Goal: Task Accomplishment & Management: Complete application form

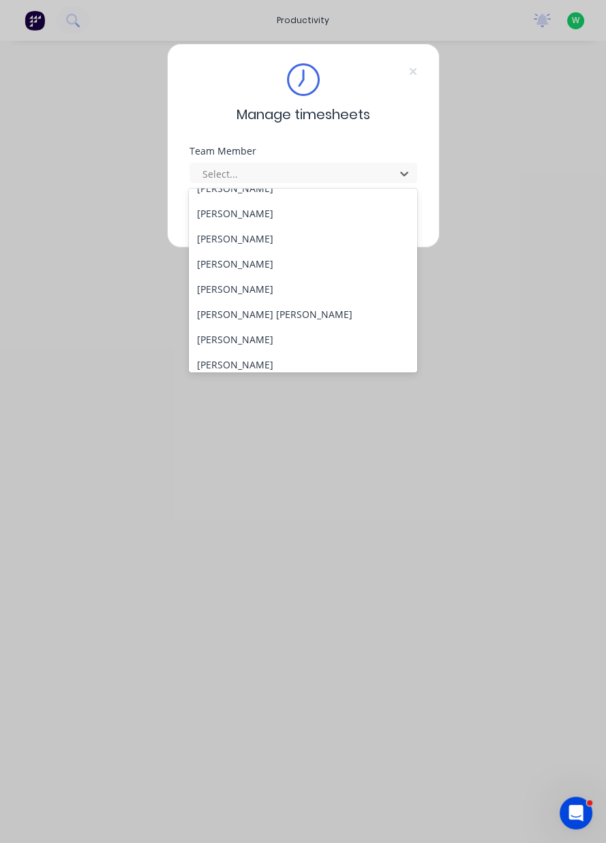
scroll to position [91, 0]
click at [226, 343] on div "[PERSON_NAME]" at bounding box center [303, 340] width 228 height 25
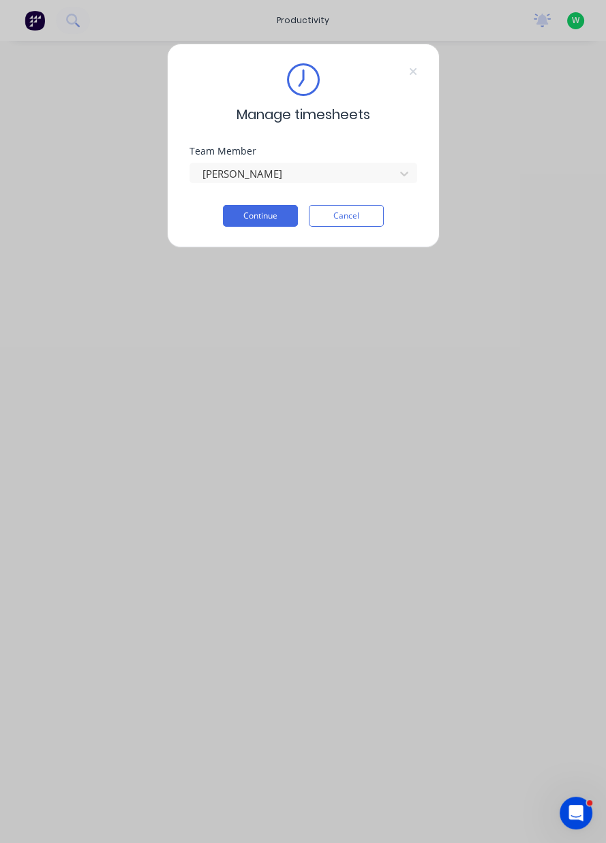
click at [264, 218] on button "Continue" at bounding box center [260, 216] width 75 height 22
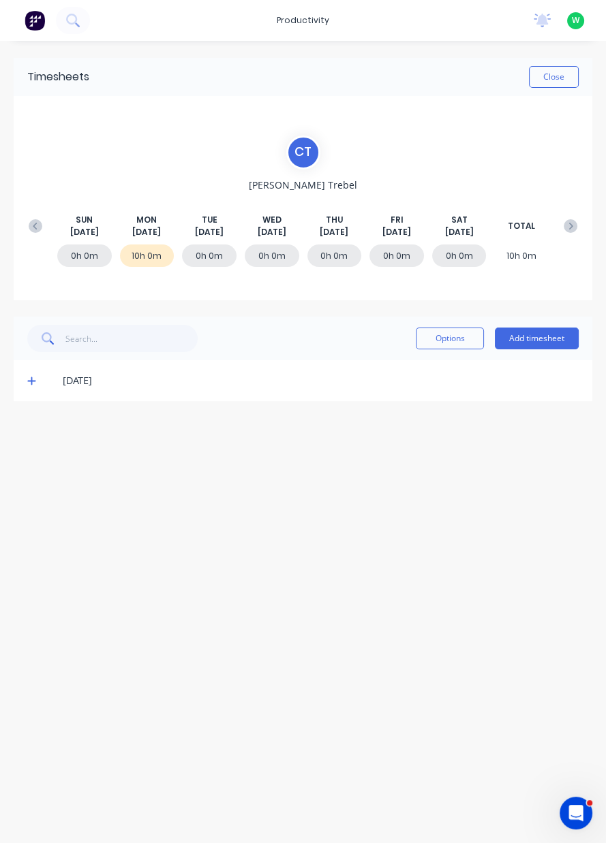
click at [544, 339] on button "Add timesheet" at bounding box center [537, 339] width 84 height 22
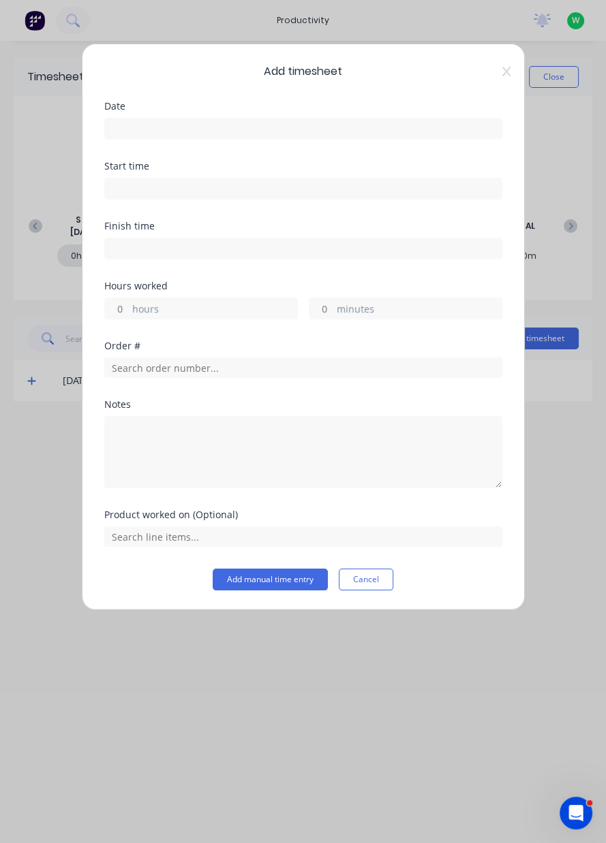
click at [147, 131] on input at bounding box center [303, 129] width 397 height 20
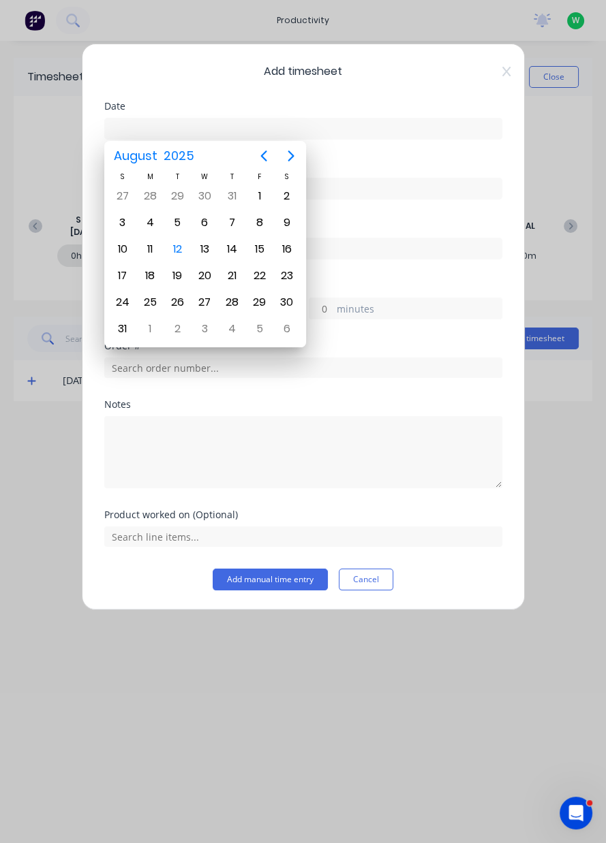
click at [172, 251] on div "12" at bounding box center [177, 249] width 20 height 20
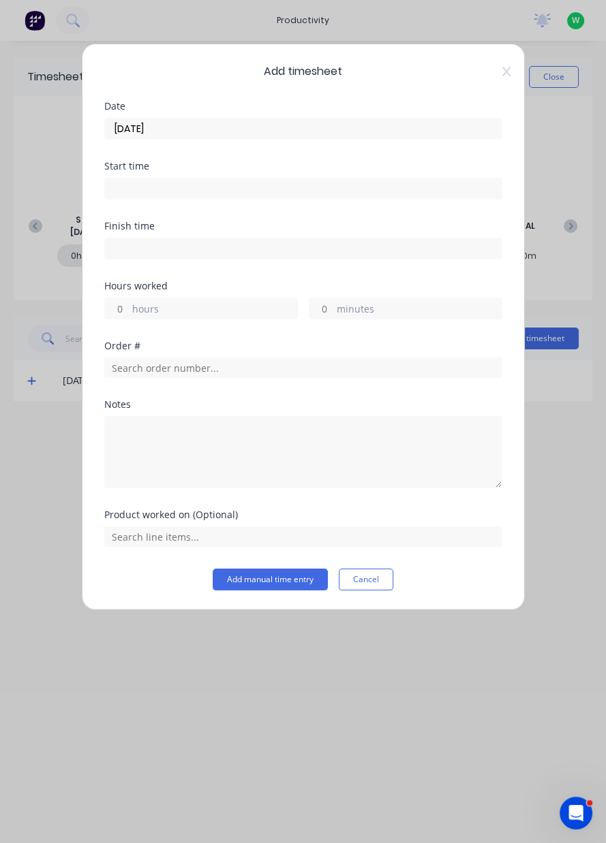
type input "[DATE]"
click at [144, 313] on label "hours" at bounding box center [214, 310] width 165 height 17
click at [129, 313] on input "hours" at bounding box center [117, 308] width 24 height 20
type input "10"
click at [163, 371] on input "text" at bounding box center [303, 368] width 398 height 20
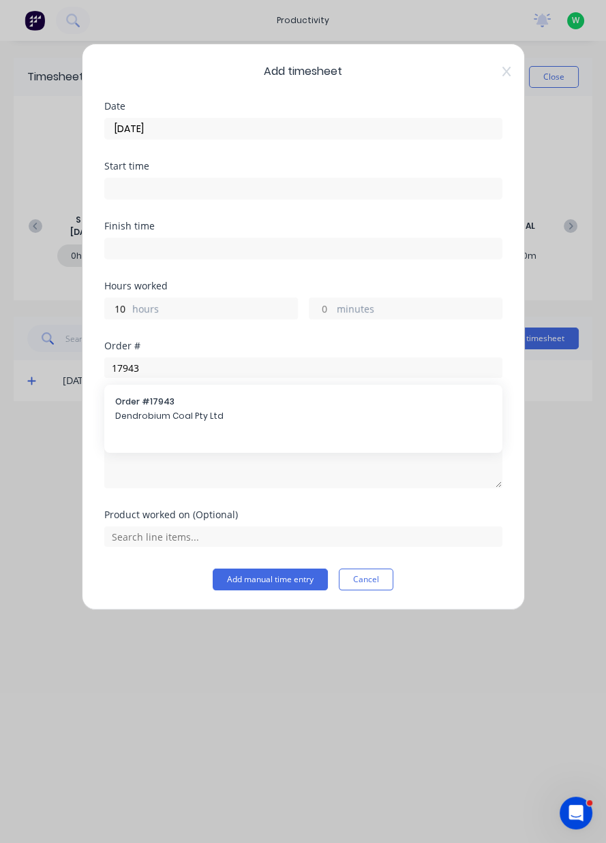
click at [148, 405] on div "Notes" at bounding box center [303, 405] width 398 height 10
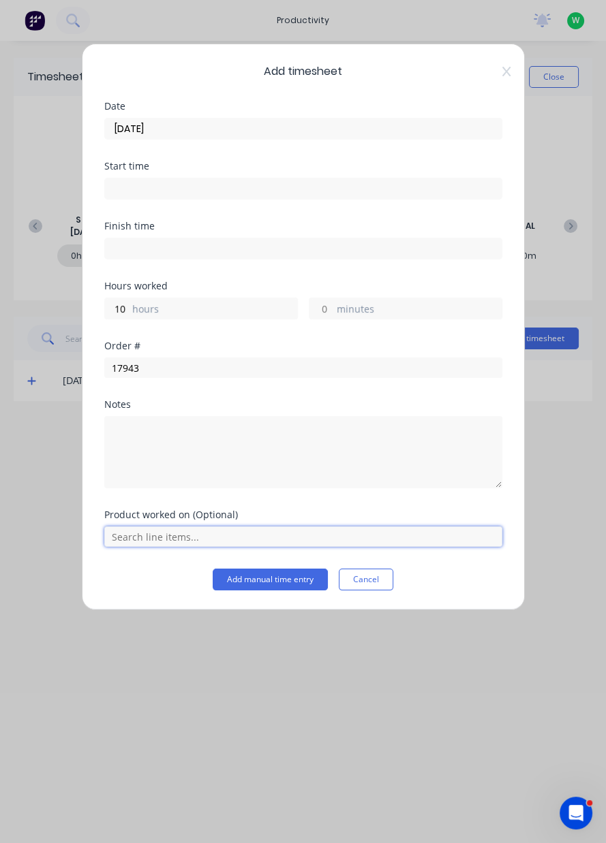
click at [183, 534] on input "text" at bounding box center [303, 537] width 398 height 20
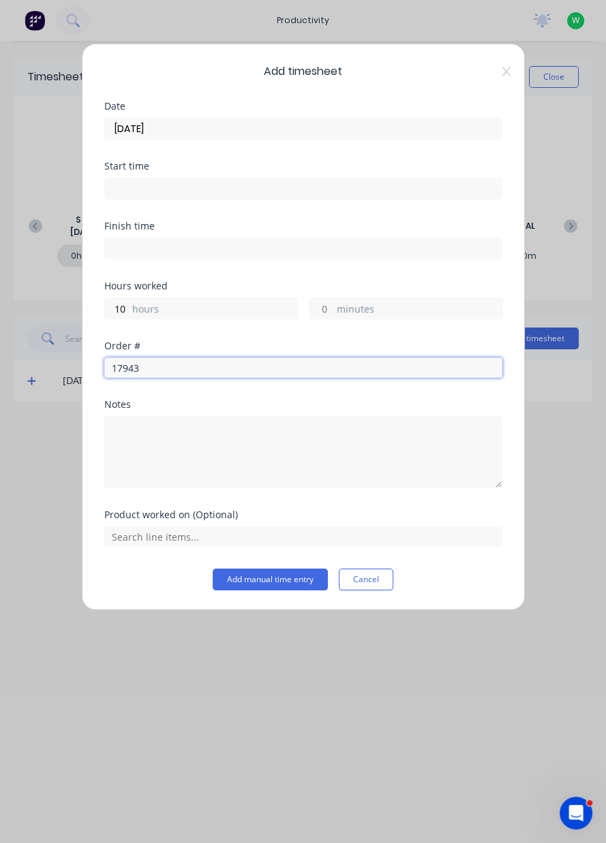
click at [151, 369] on input "17943" at bounding box center [303, 368] width 398 height 20
type input "17943"
click at [149, 414] on span "Dendrobium Coal Pty Ltd" at bounding box center [303, 416] width 376 height 12
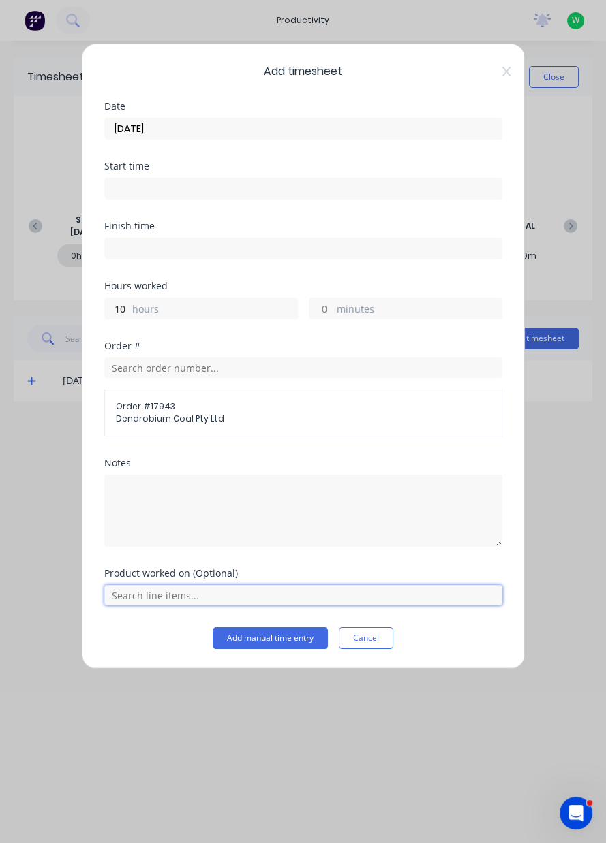
click at [181, 600] on input "text" at bounding box center [303, 595] width 398 height 20
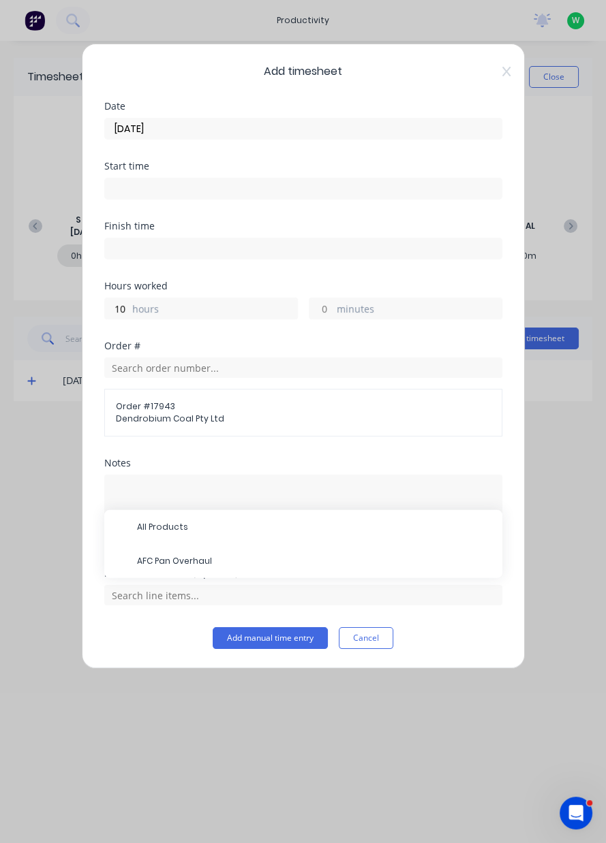
click at [179, 559] on span "AFC Pan Overhaul" at bounding box center [314, 561] width 354 height 12
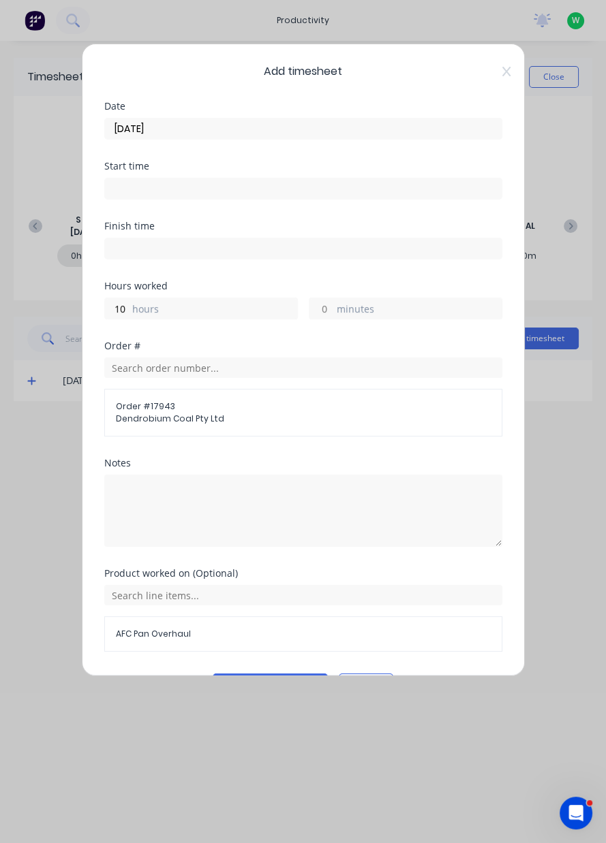
click at [169, 314] on label "hours" at bounding box center [214, 310] width 165 height 17
click at [129, 314] on input "10" at bounding box center [117, 308] width 24 height 20
type input "1"
type input "9"
click at [350, 313] on label "minutes" at bounding box center [419, 310] width 165 height 17
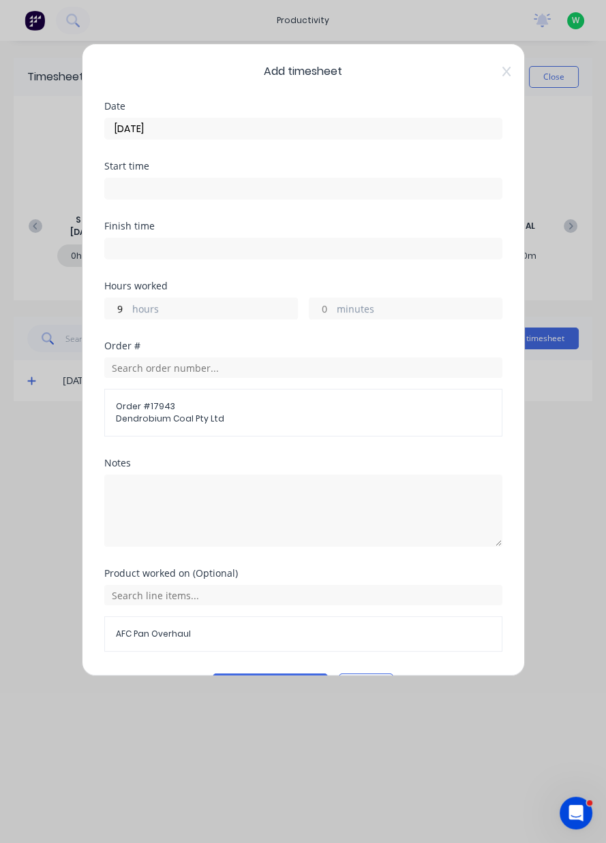
click at [333, 313] on input "minutes" at bounding box center [321, 308] width 24 height 20
type input "30"
click at [144, 366] on input "text" at bounding box center [303, 368] width 398 height 20
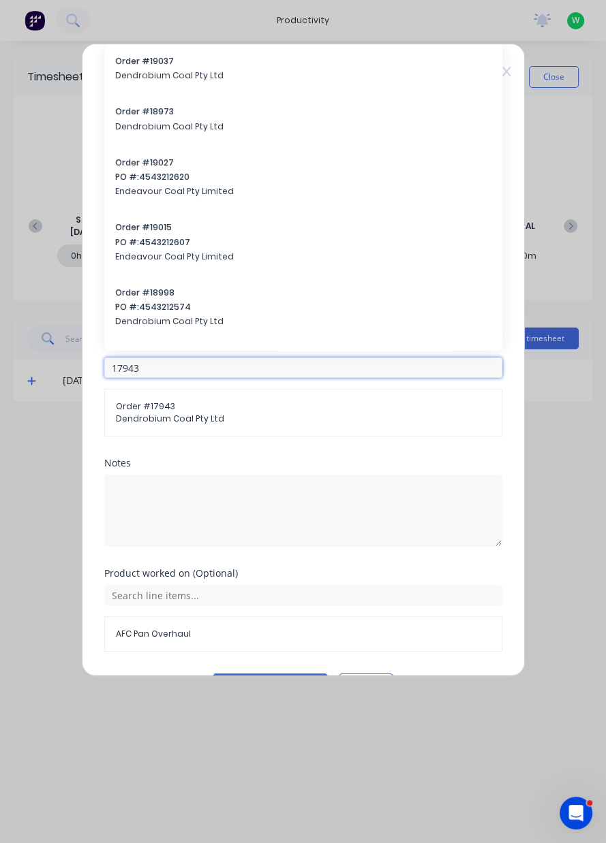
type input "17943"
click at [151, 409] on span "Order # 17943" at bounding box center [303, 407] width 375 height 12
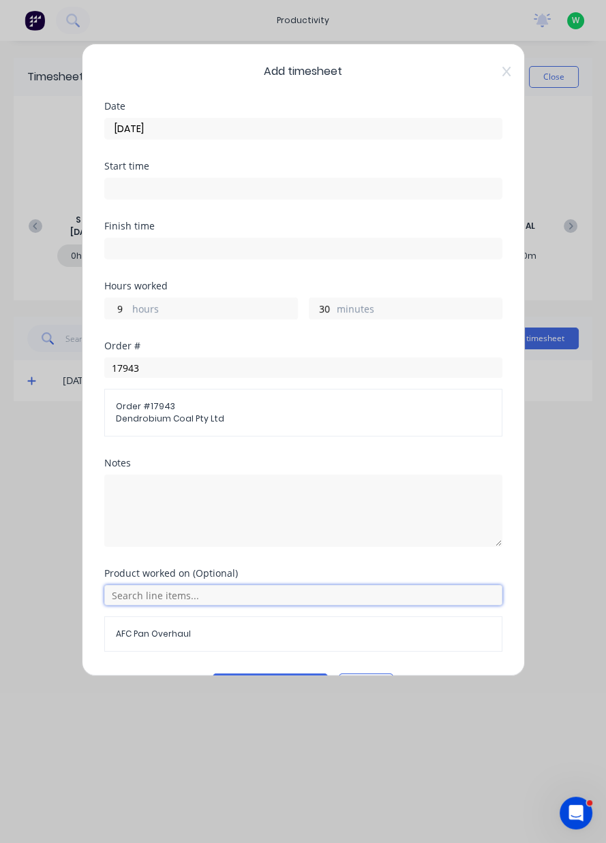
click at [155, 598] on input "text" at bounding box center [303, 595] width 398 height 20
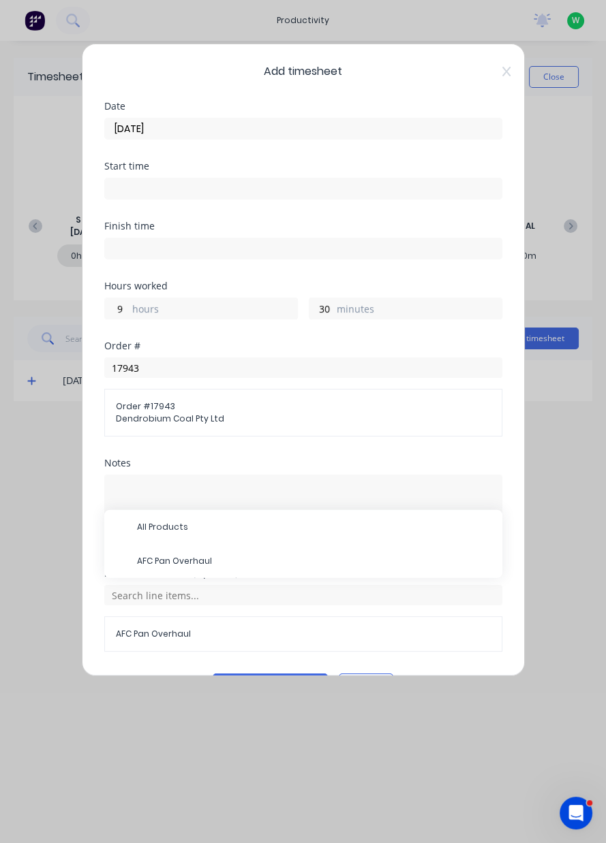
click at [187, 561] on span "AFC Pan Overhaul" at bounding box center [314, 561] width 354 height 12
click at [263, 684] on button "Add manual time entry" at bounding box center [270, 685] width 115 height 22
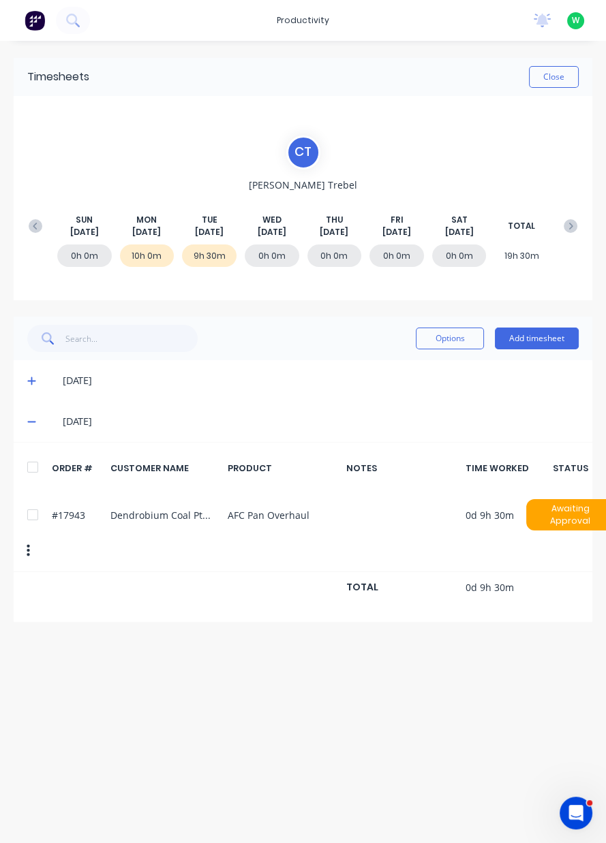
click at [538, 335] on button "Add timesheet" at bounding box center [537, 339] width 84 height 22
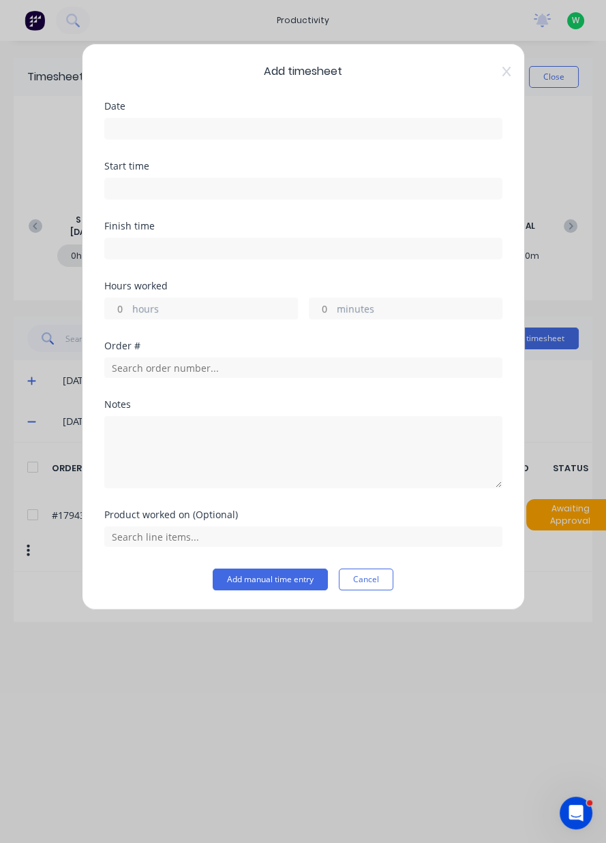
click at [144, 129] on input at bounding box center [303, 129] width 397 height 20
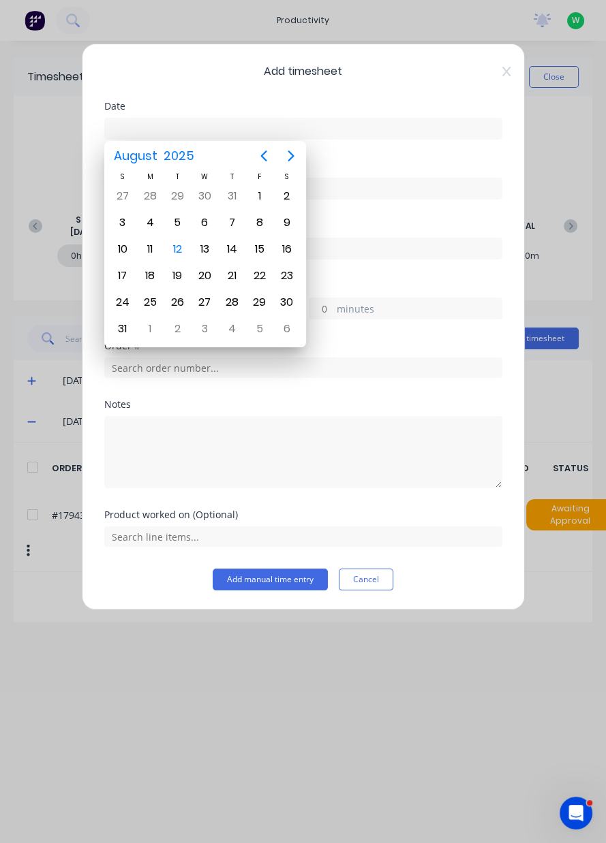
click at [179, 255] on div "12" at bounding box center [177, 249] width 20 height 20
type input "[DATE]"
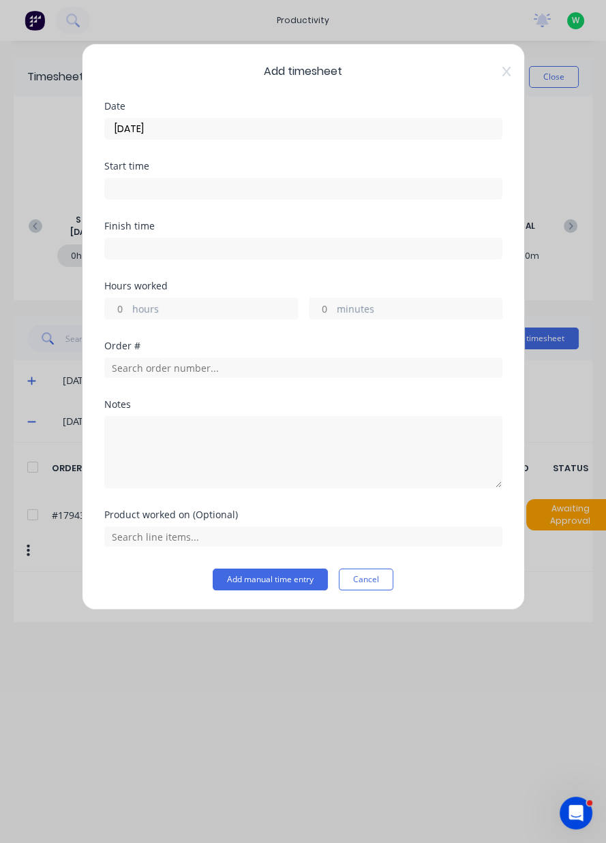
click at [360, 311] on label "minutes" at bounding box center [419, 310] width 165 height 17
click at [333, 311] on input "minutes" at bounding box center [321, 308] width 24 height 20
type input "30"
click at [151, 367] on input "text" at bounding box center [303, 368] width 398 height 20
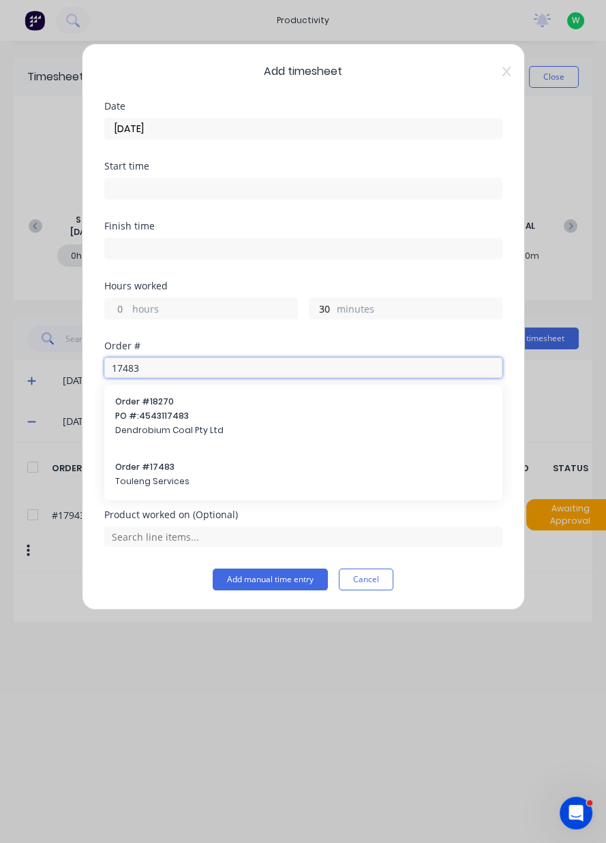
type input "17483"
click at [138, 482] on span "Touleng Services" at bounding box center [303, 482] width 376 height 12
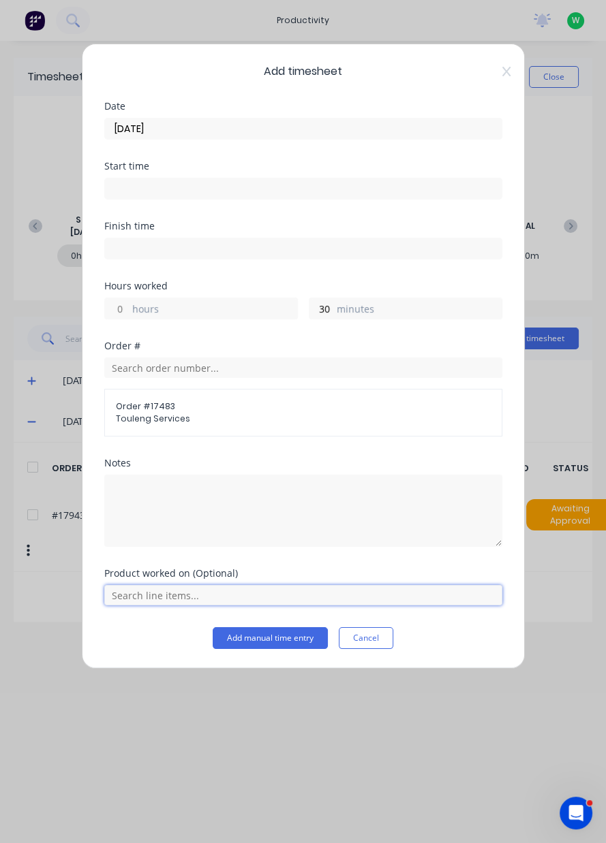
click at [168, 586] on input "text" at bounding box center [303, 595] width 398 height 20
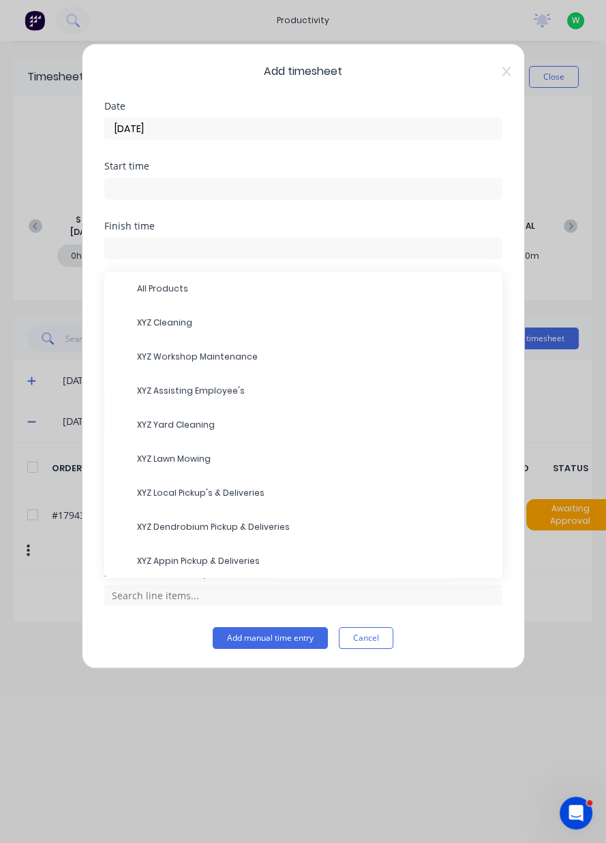
click at [205, 495] on span "XYZ Local Pickup's & Deliveries" at bounding box center [314, 493] width 354 height 12
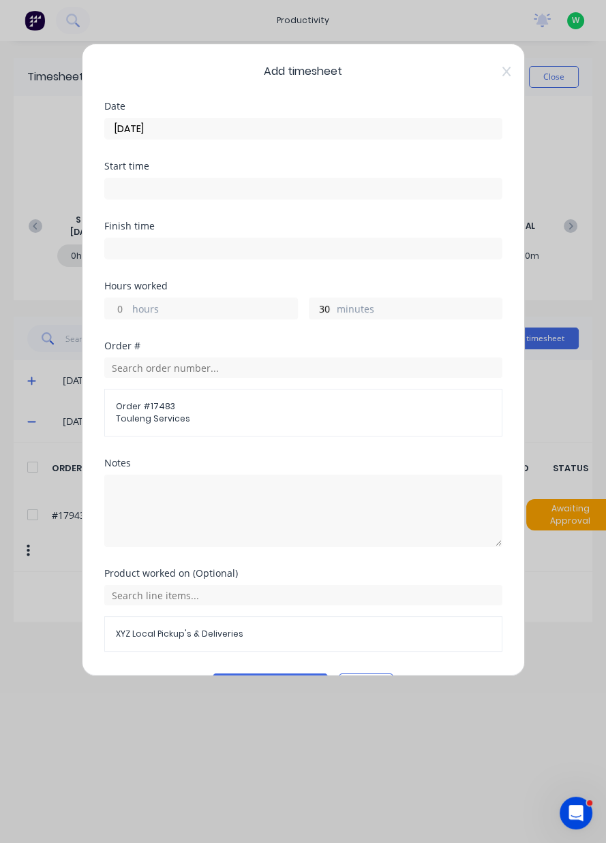
click at [260, 685] on button "Add manual time entry" at bounding box center [270, 685] width 115 height 22
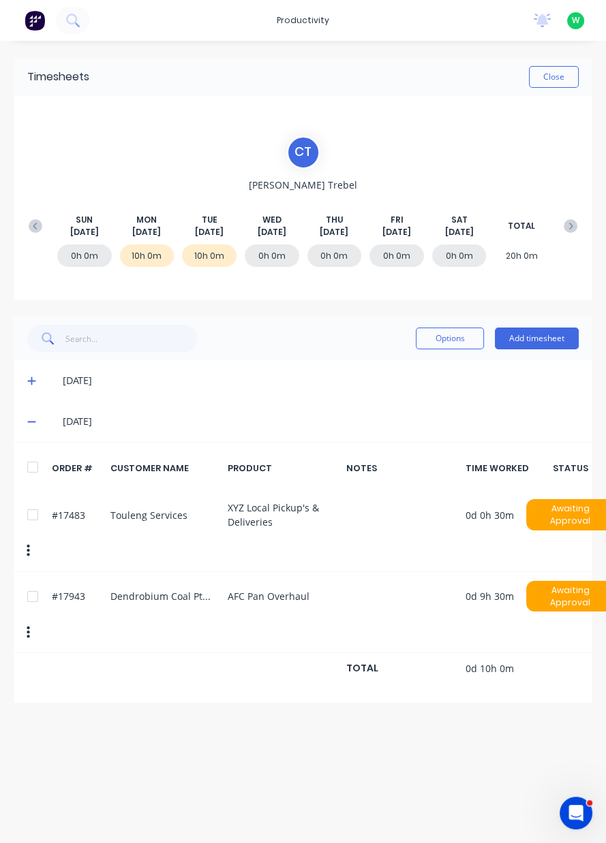
click at [560, 73] on button "Close" at bounding box center [554, 77] width 50 height 22
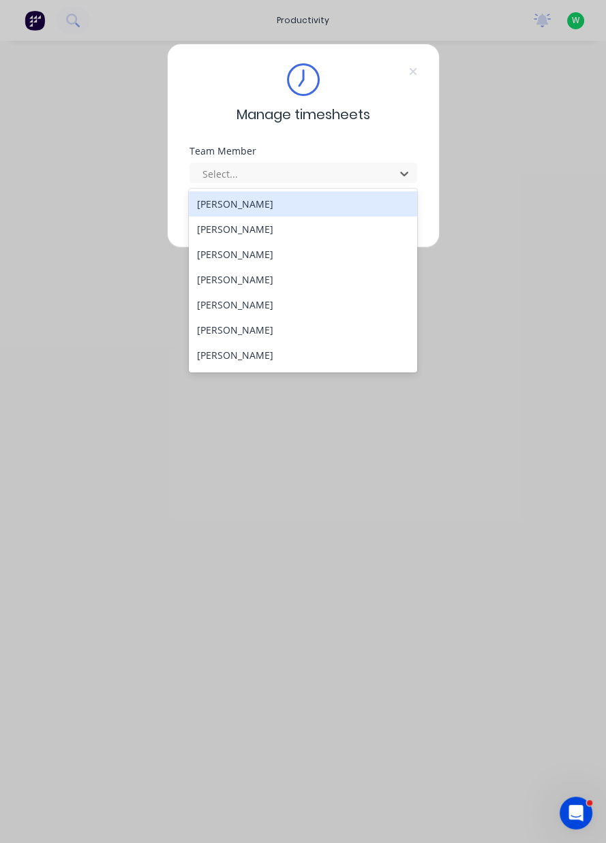
click at [258, 206] on div "[PERSON_NAME]" at bounding box center [303, 203] width 228 height 25
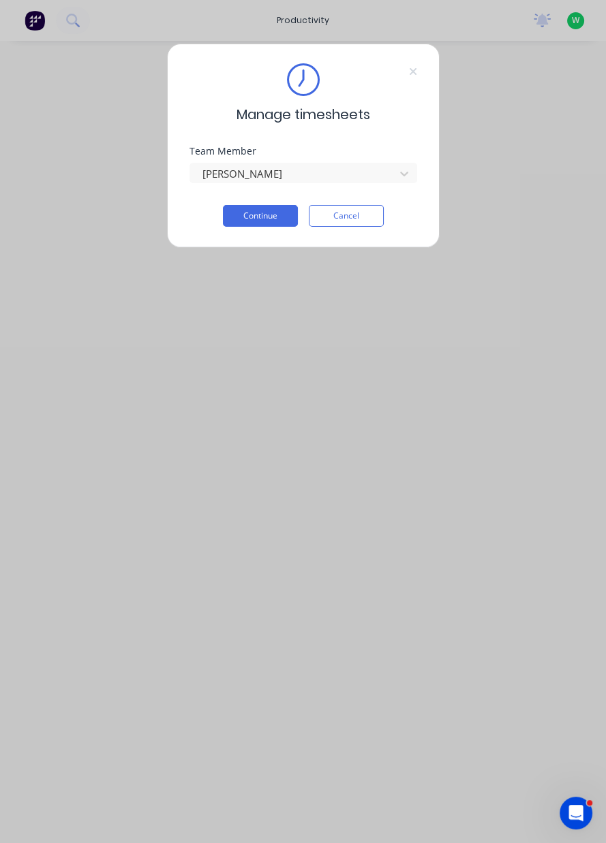
click at [295, 210] on button "Continue" at bounding box center [260, 216] width 75 height 22
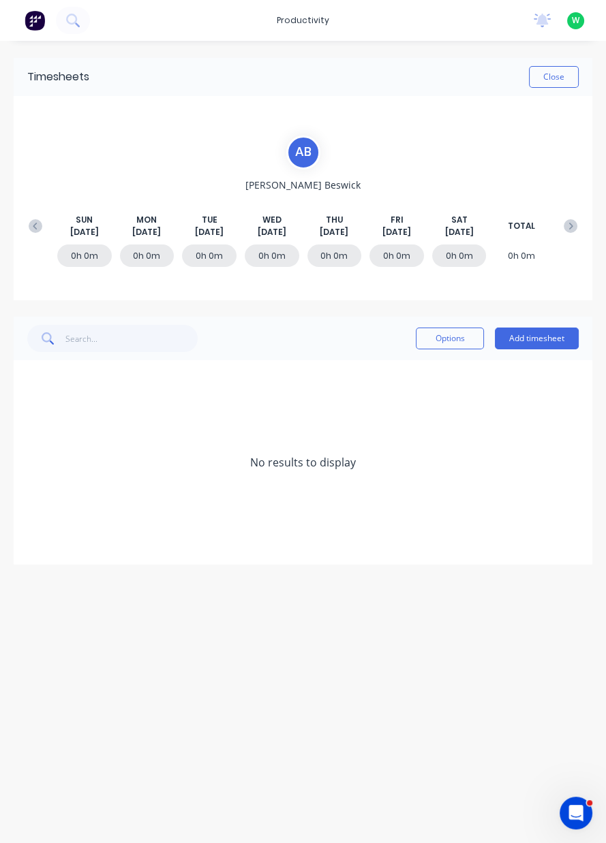
click at [514, 347] on button "Add timesheet" at bounding box center [537, 339] width 84 height 22
